Goal: Use online tool/utility: Utilize a website feature to perform a specific function

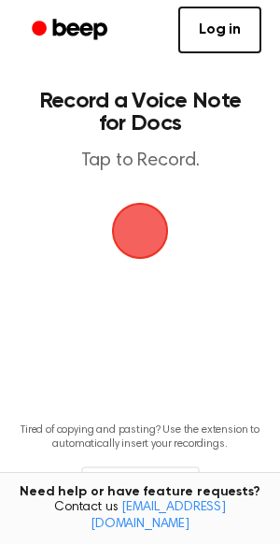
click at [114, 225] on span "button" at bounding box center [140, 230] width 98 height 98
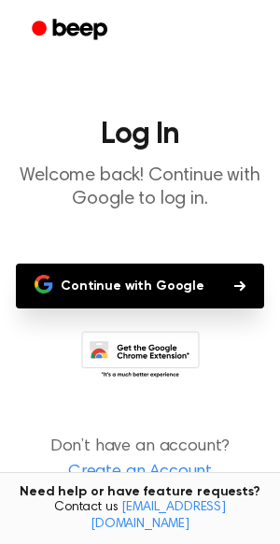
click at [117, 291] on button "Continue with Google" at bounding box center [140, 285] width 249 height 45
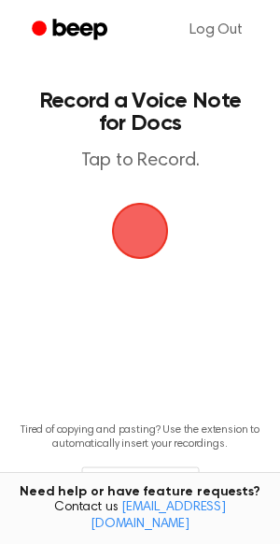
click at [162, 224] on span "button" at bounding box center [140, 230] width 67 height 67
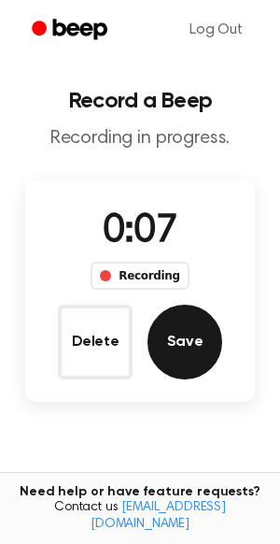
click at [168, 360] on button "Save" at bounding box center [185, 342] width 75 height 75
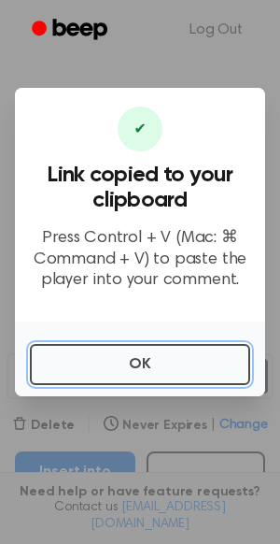
click at [168, 360] on button "OK" at bounding box center [140, 364] width 220 height 41
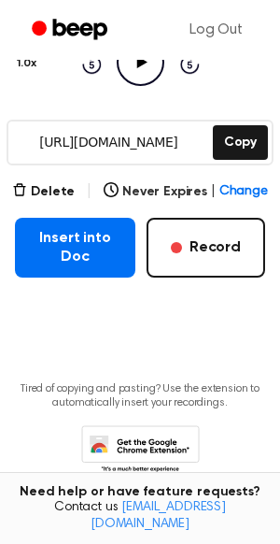
scroll to position [237, 0]
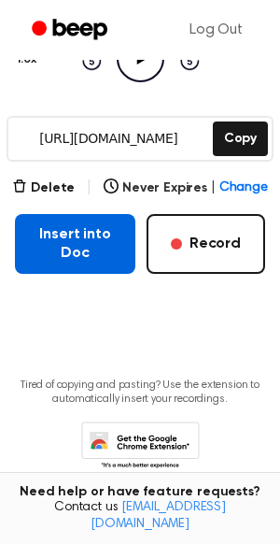
click at [78, 241] on button "Insert into Doc" at bounding box center [75, 244] width 121 height 60
